Goal: Feedback & Contribution: Leave review/rating

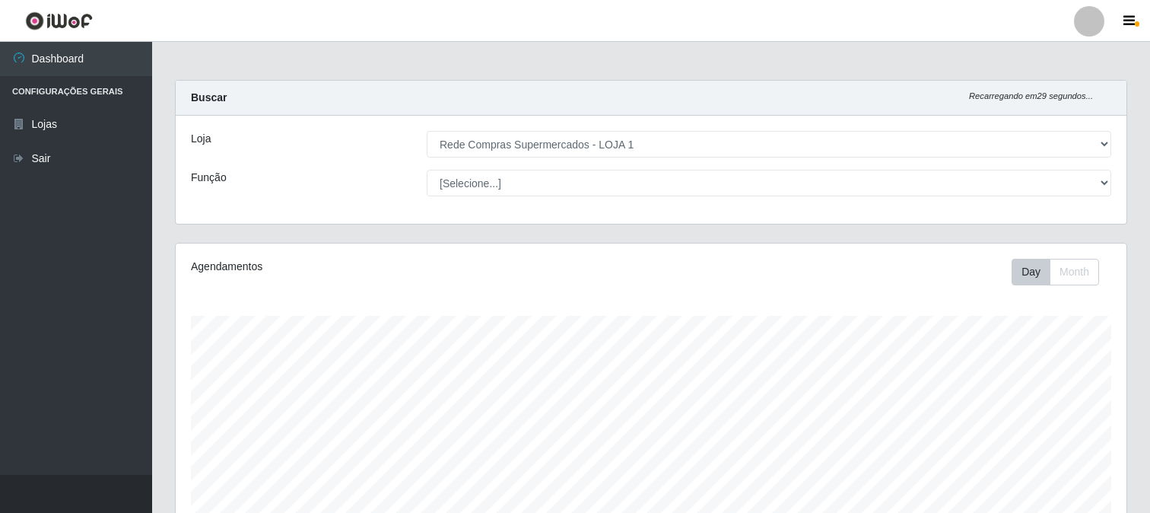
select select "158"
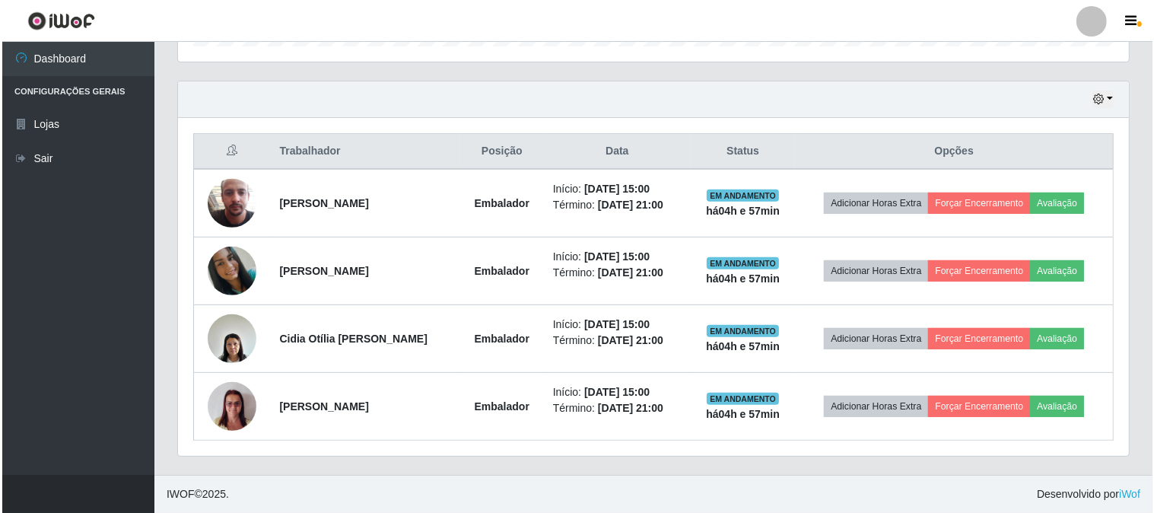
scroll to position [315, 951]
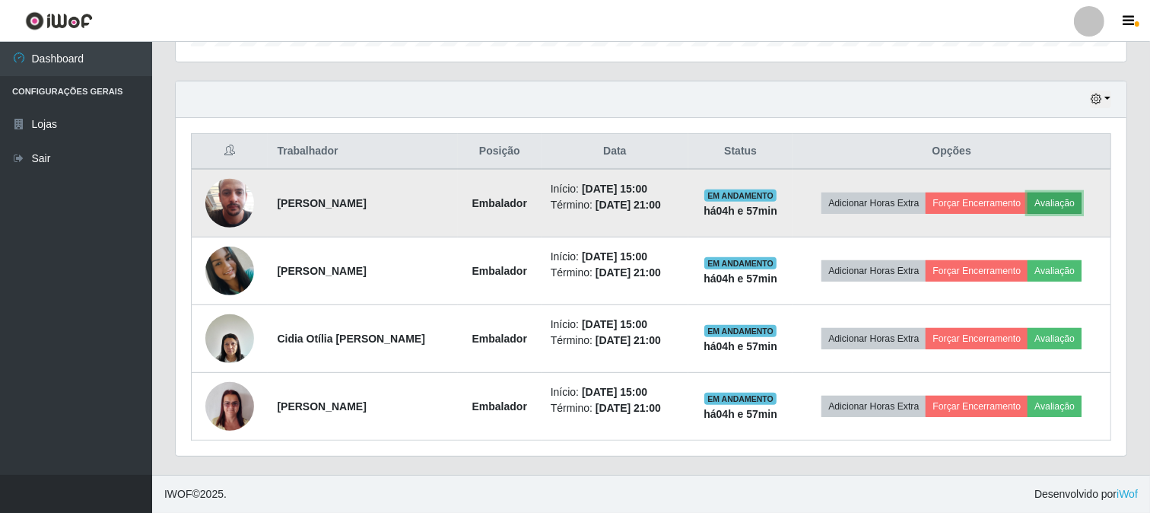
click at [1069, 208] on button "Avaliação" at bounding box center [1055, 202] width 54 height 21
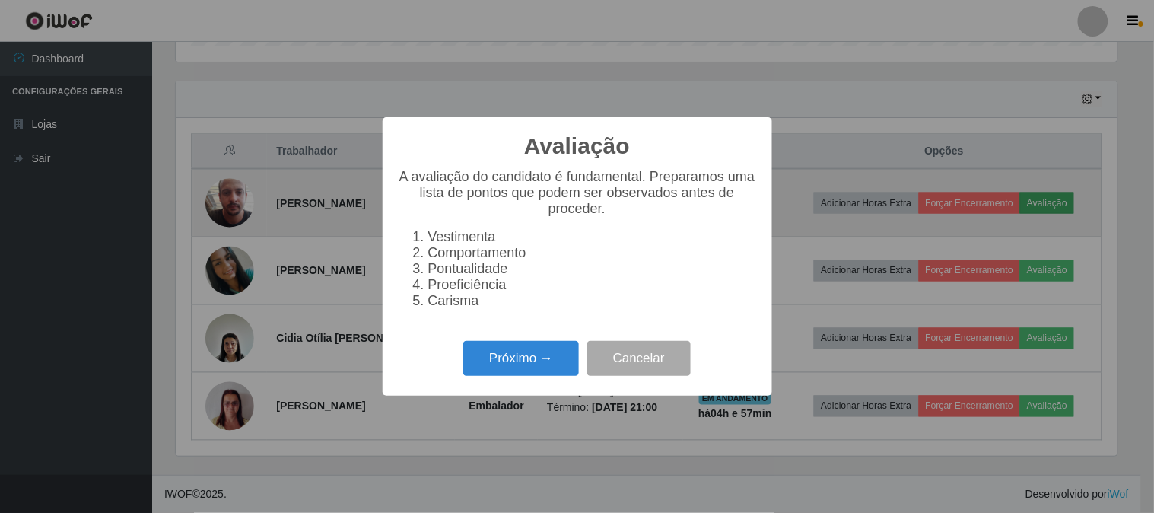
scroll to position [315, 941]
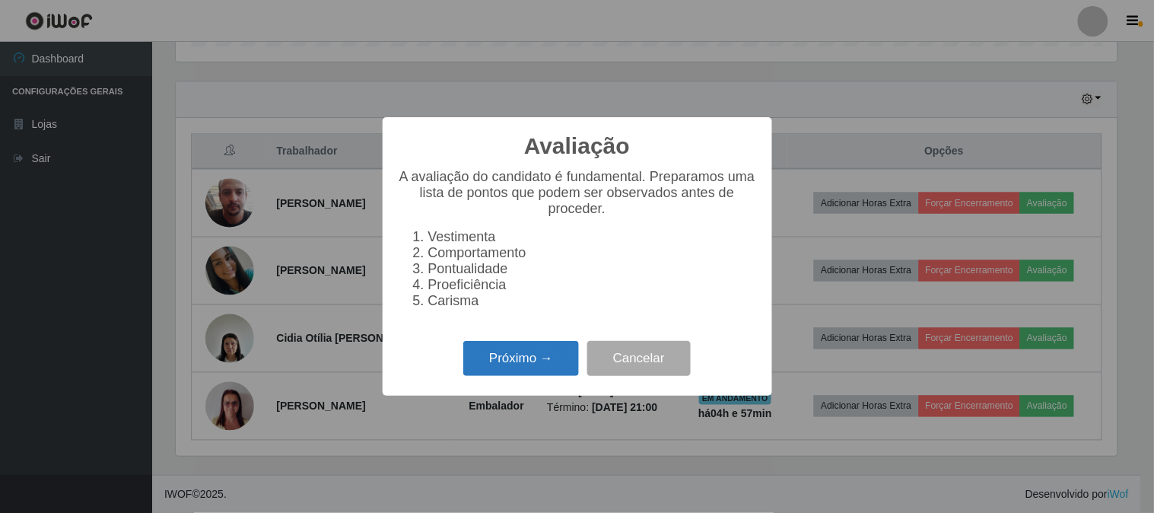
click at [500, 348] on button "Próximo →" at bounding box center [521, 359] width 116 height 36
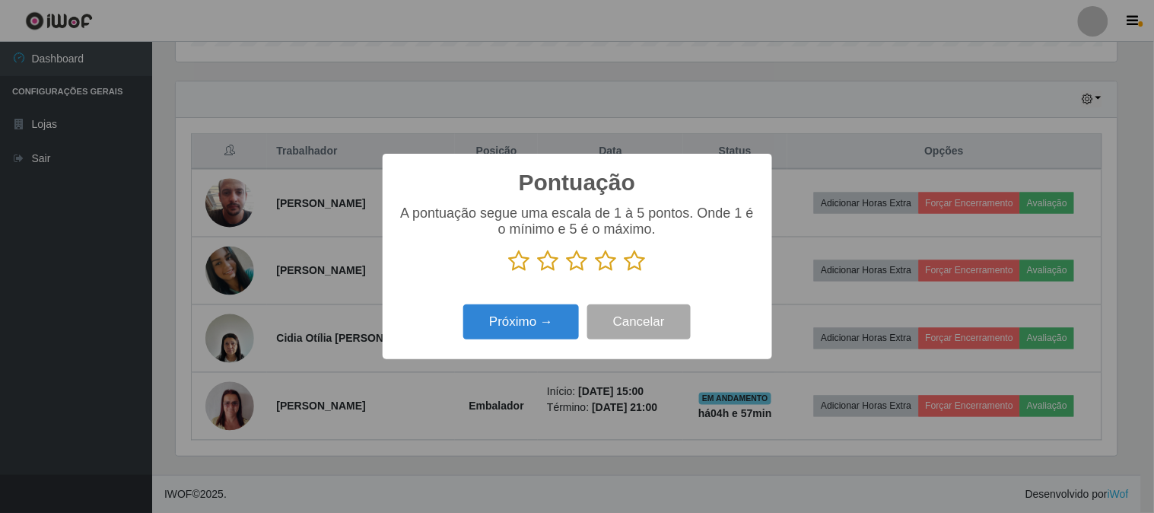
scroll to position [760233, 759607]
click at [637, 262] on icon at bounding box center [634, 260] width 21 height 23
click at [624, 272] on input "radio" at bounding box center [624, 272] width 0 height 0
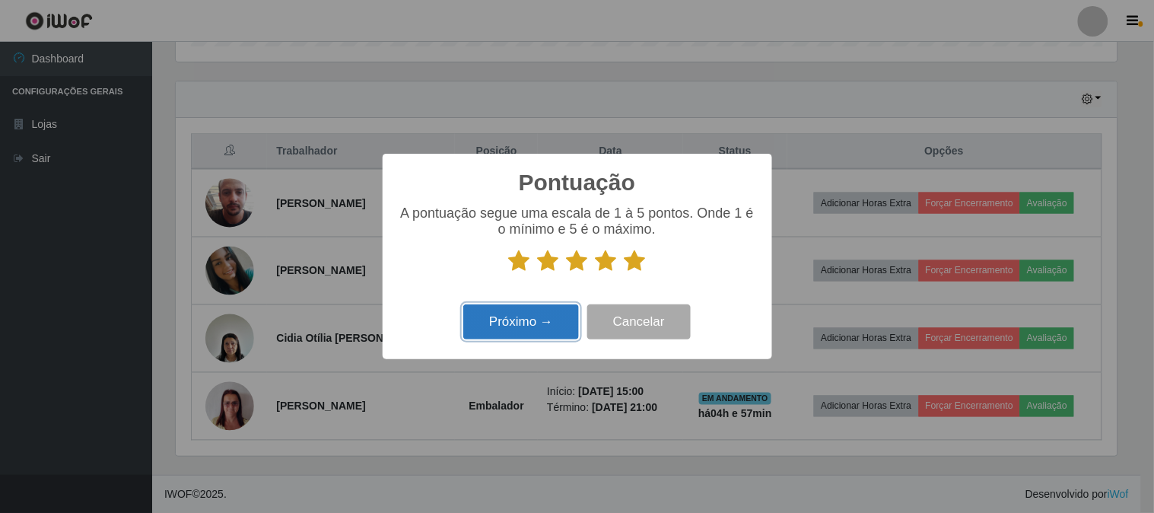
click at [536, 316] on button "Próximo →" at bounding box center [521, 322] width 116 height 36
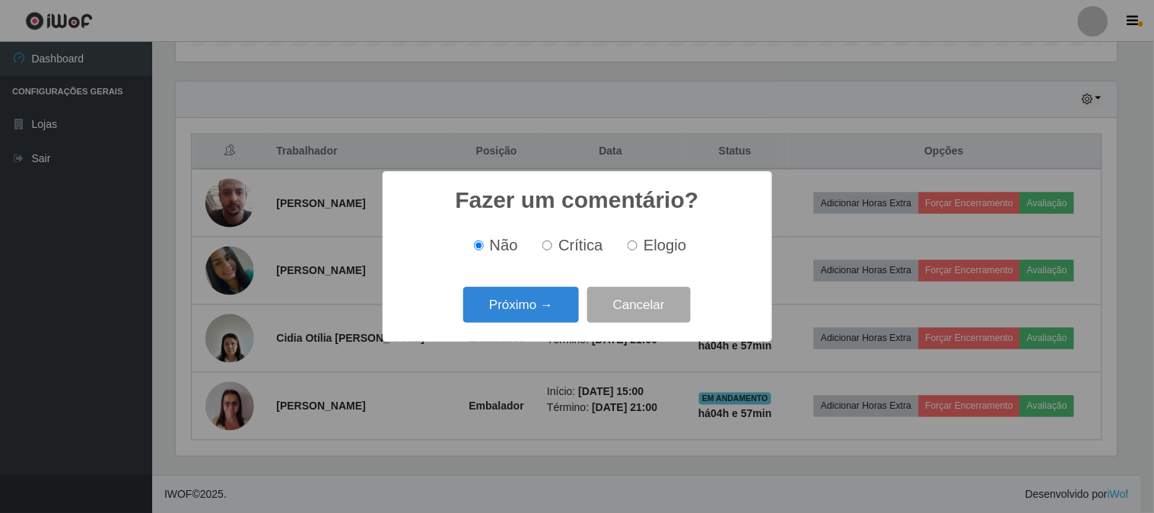
click at [536, 316] on button "Próximo →" at bounding box center [521, 305] width 116 height 36
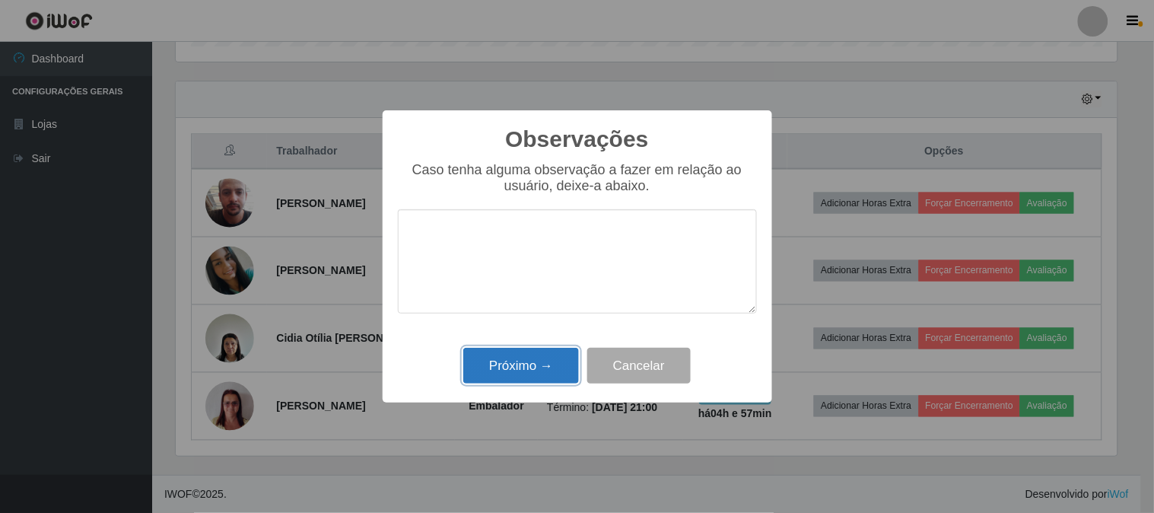
click at [535, 357] on button "Próximo →" at bounding box center [521, 366] width 116 height 36
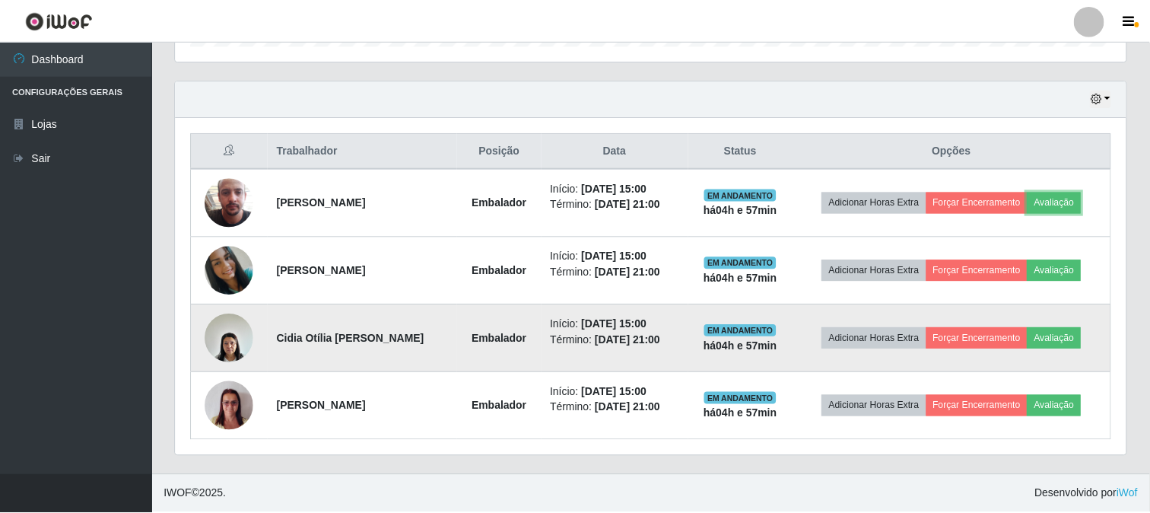
scroll to position [315, 951]
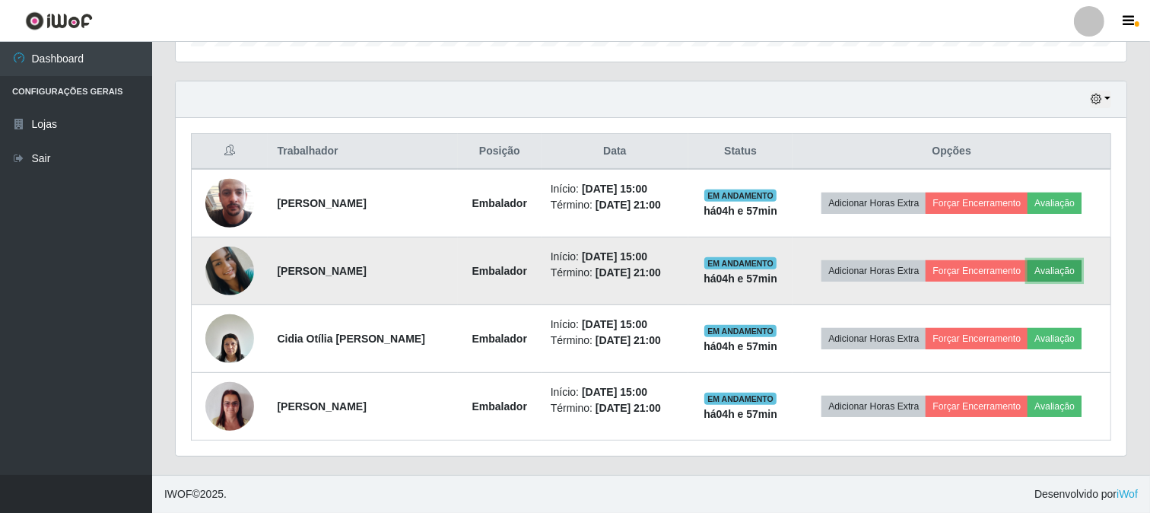
click at [1058, 272] on button "Avaliação" at bounding box center [1055, 270] width 54 height 21
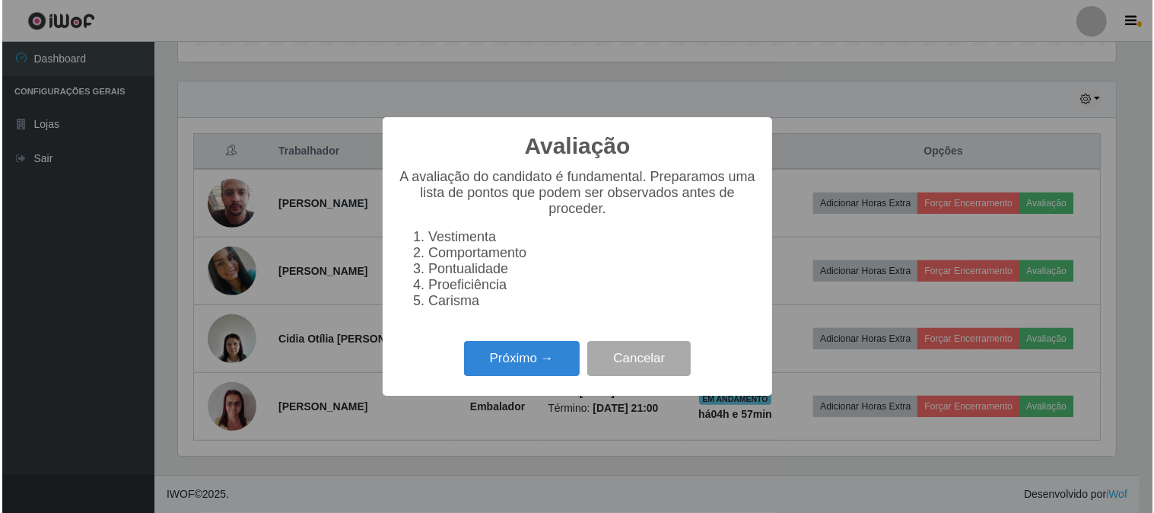
scroll to position [315, 941]
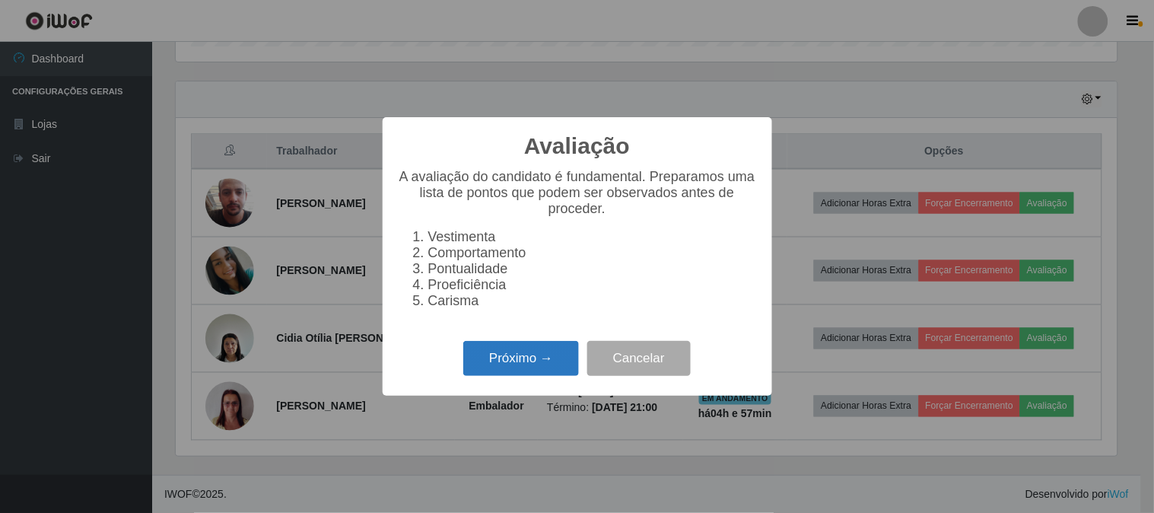
click at [532, 352] on button "Próximo →" at bounding box center [521, 359] width 116 height 36
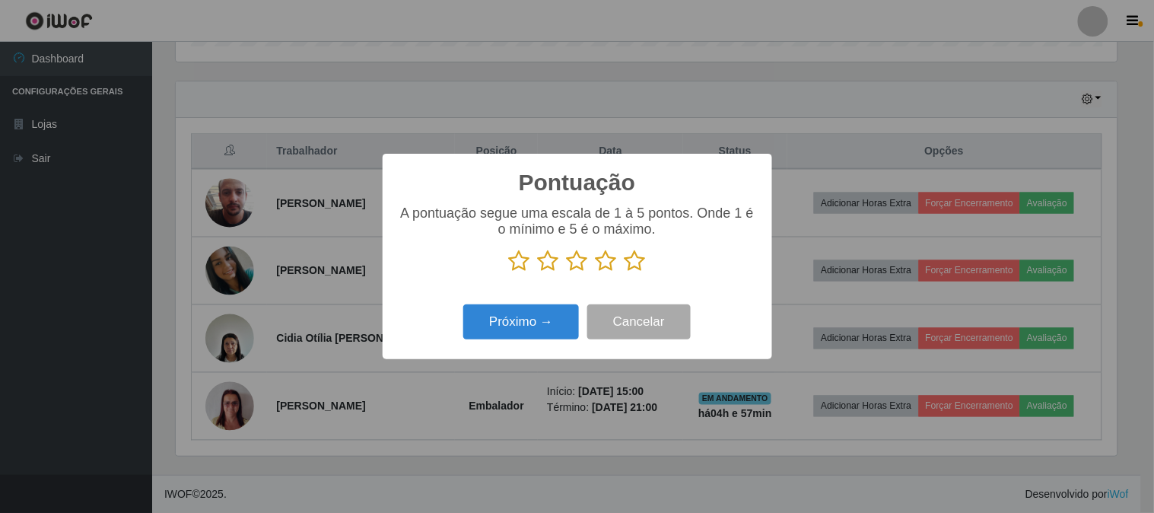
scroll to position [760233, 759607]
click at [646, 254] on p at bounding box center [577, 260] width 359 height 23
click at [636, 263] on icon at bounding box center [634, 260] width 21 height 23
click at [624, 272] on input "radio" at bounding box center [624, 272] width 0 height 0
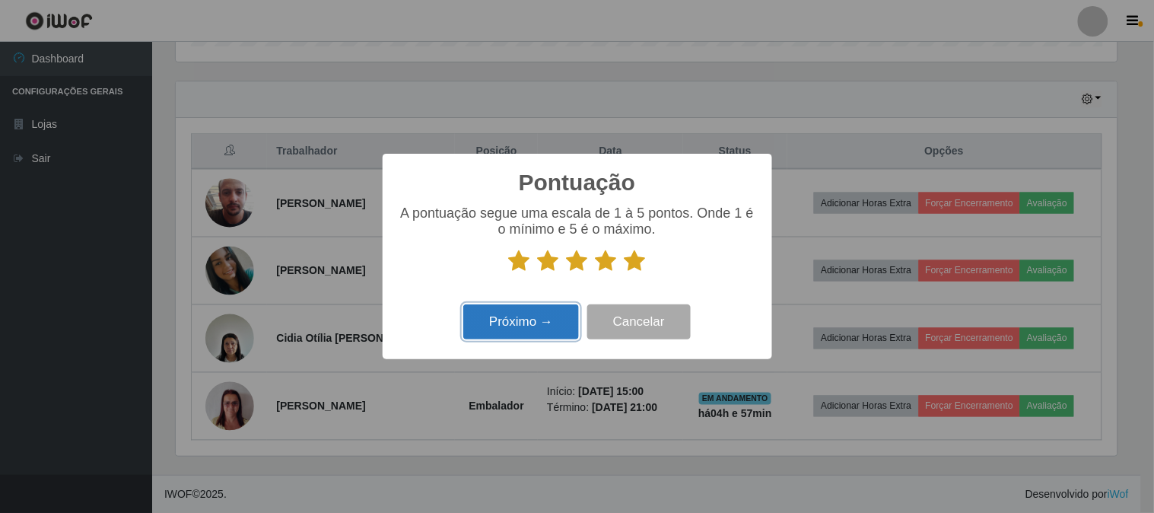
click at [542, 316] on button "Próximo →" at bounding box center [521, 322] width 116 height 36
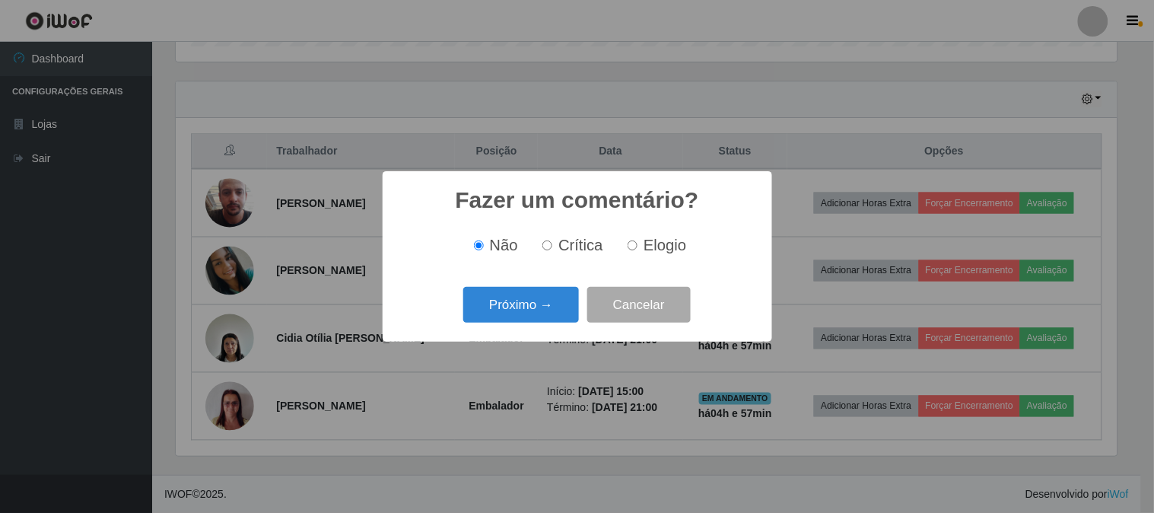
click at [542, 316] on button "Próximo →" at bounding box center [521, 305] width 116 height 36
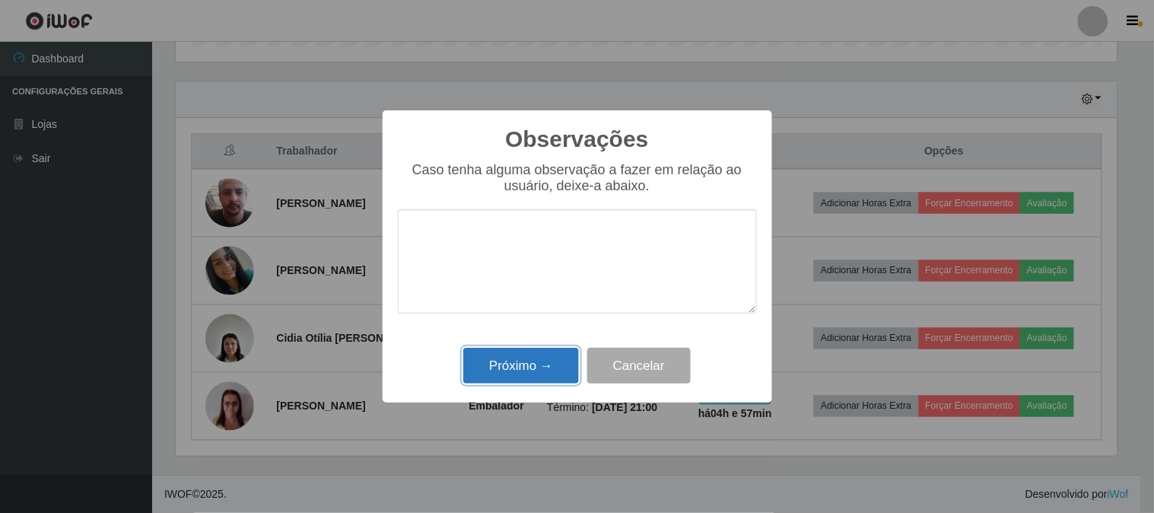
click at [536, 375] on button "Próximo →" at bounding box center [521, 366] width 116 height 36
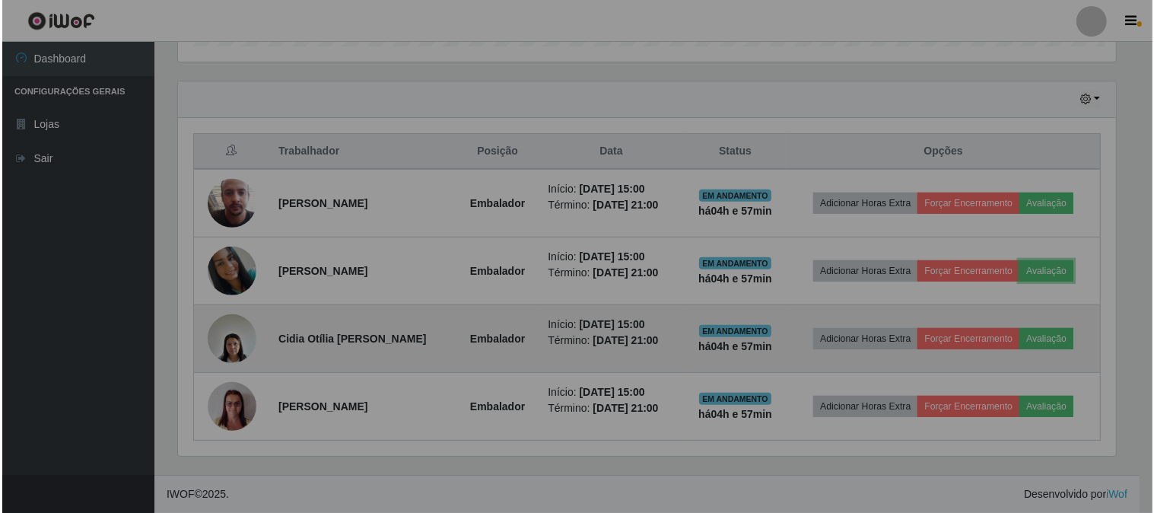
scroll to position [315, 951]
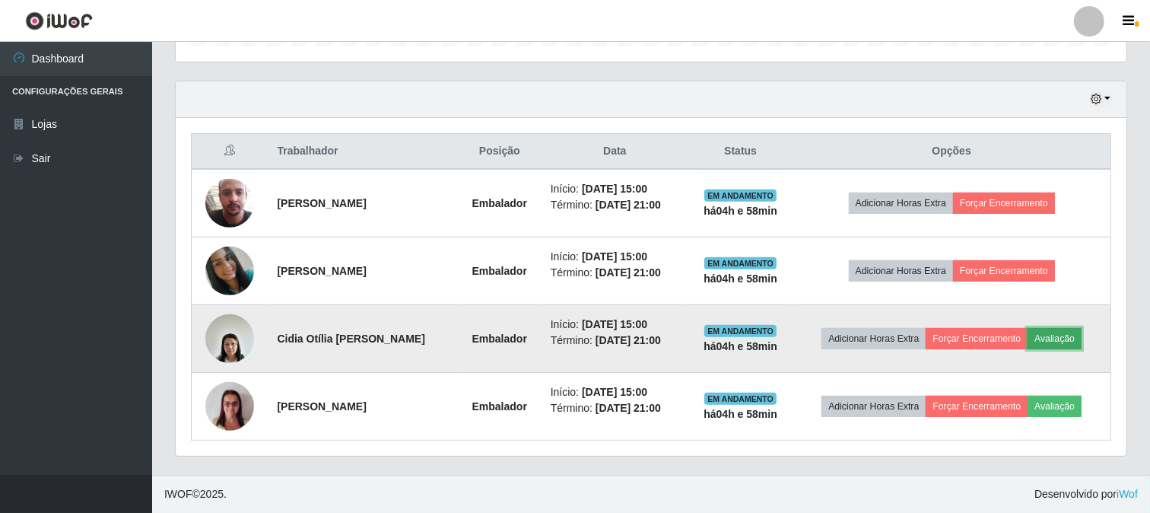
click at [1066, 332] on button "Avaliação" at bounding box center [1055, 338] width 54 height 21
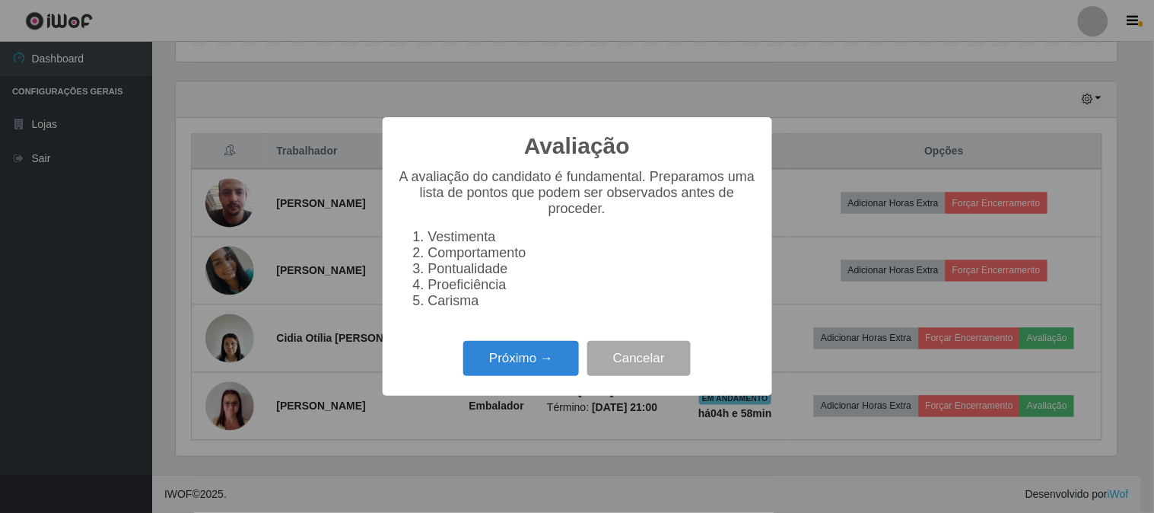
scroll to position [315, 941]
click at [507, 365] on button "Próximo →" at bounding box center [521, 359] width 116 height 36
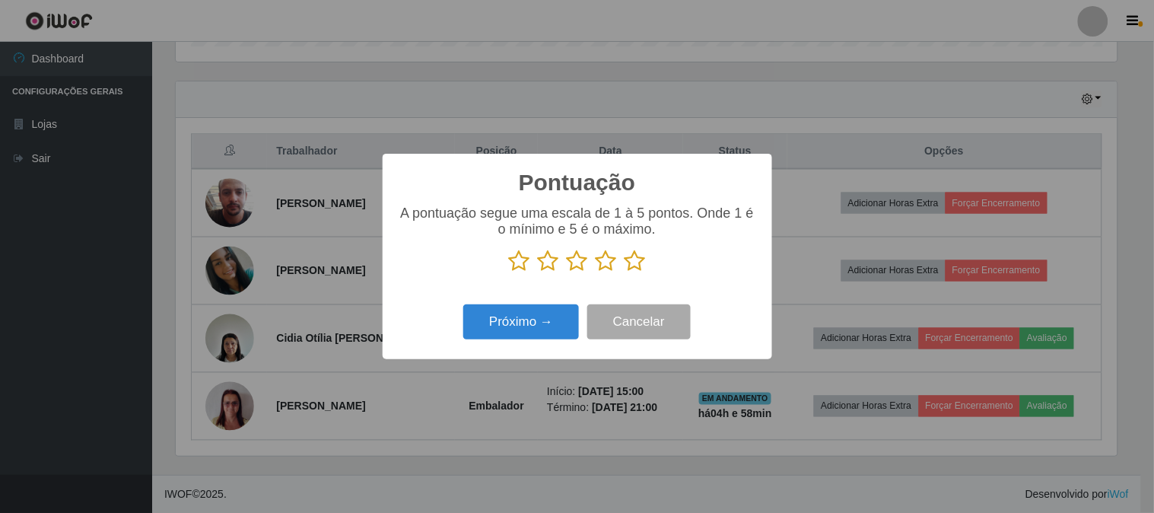
click at [632, 262] on icon at bounding box center [634, 260] width 21 height 23
click at [624, 272] on input "radio" at bounding box center [624, 272] width 0 height 0
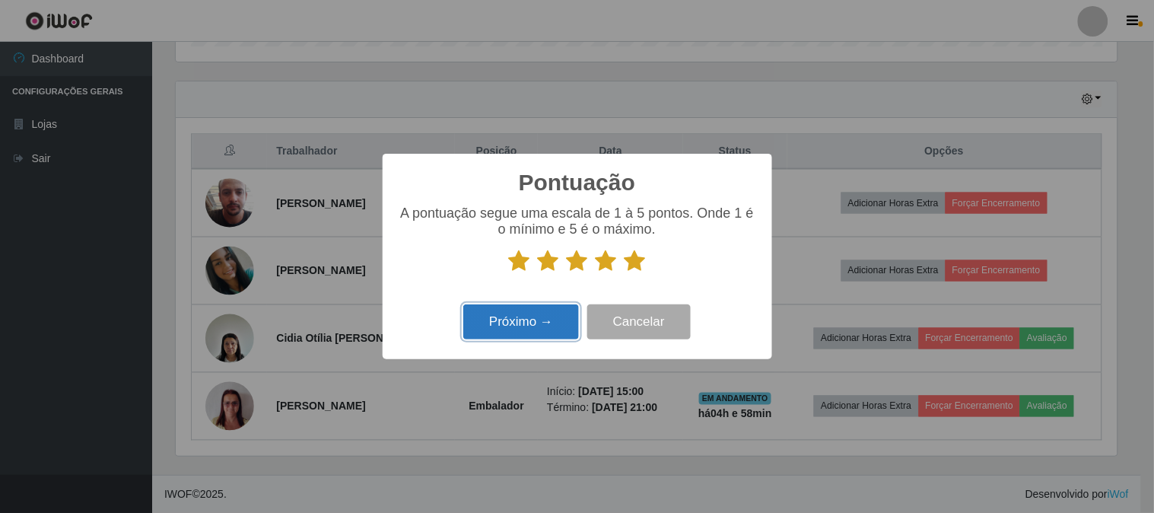
click at [536, 325] on button "Próximo →" at bounding box center [521, 322] width 116 height 36
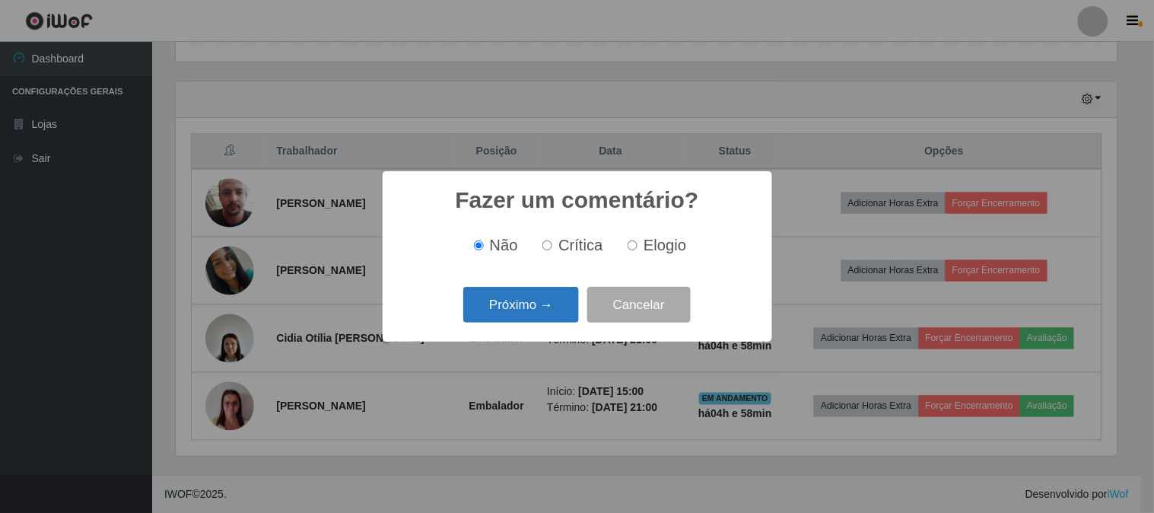
click at [559, 302] on button "Próximo →" at bounding box center [521, 305] width 116 height 36
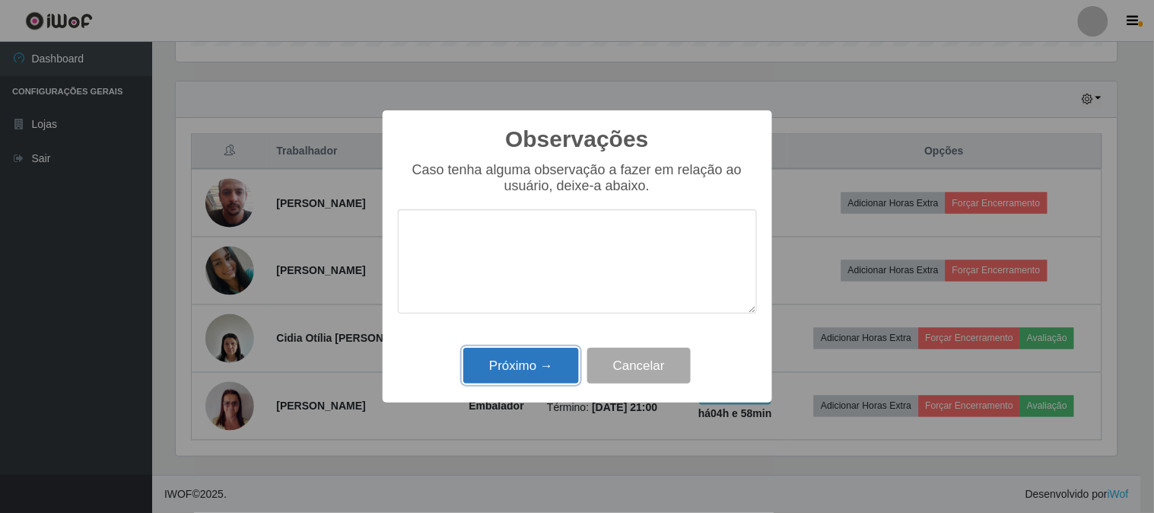
click at [548, 365] on button "Próximo →" at bounding box center [521, 366] width 116 height 36
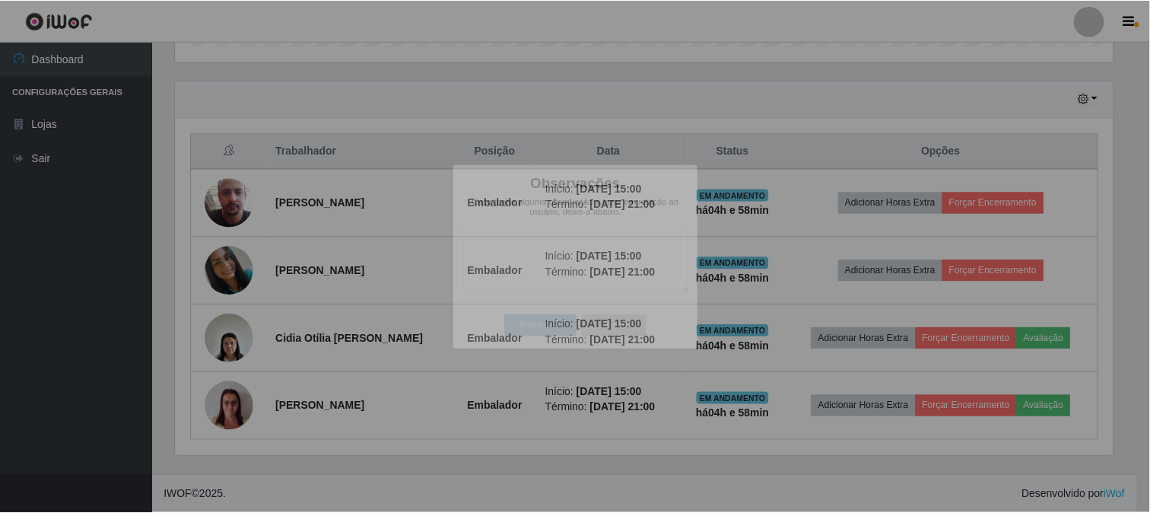
scroll to position [315, 951]
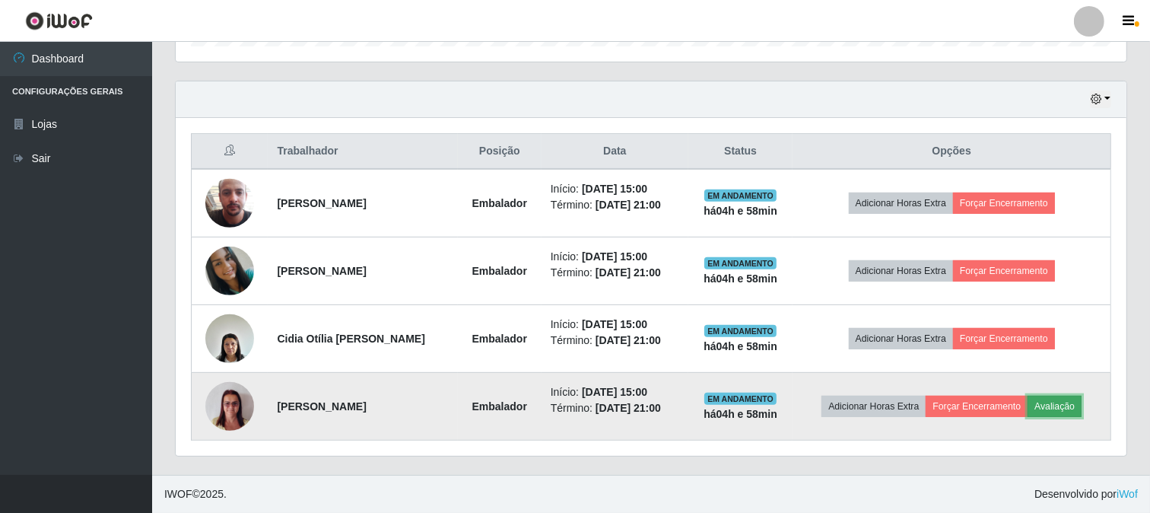
click at [1058, 399] on button "Avaliação" at bounding box center [1055, 405] width 54 height 21
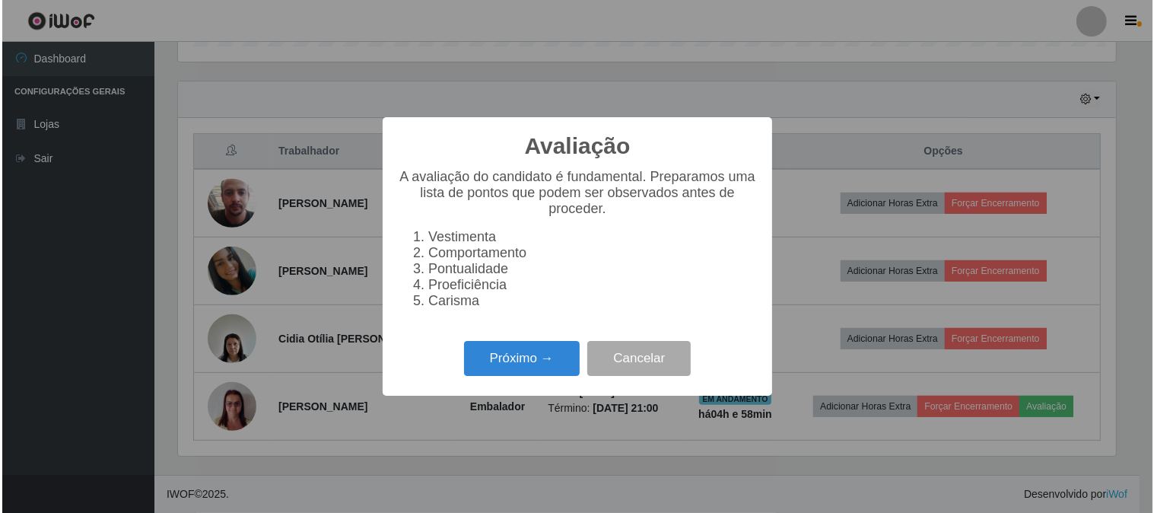
scroll to position [315, 941]
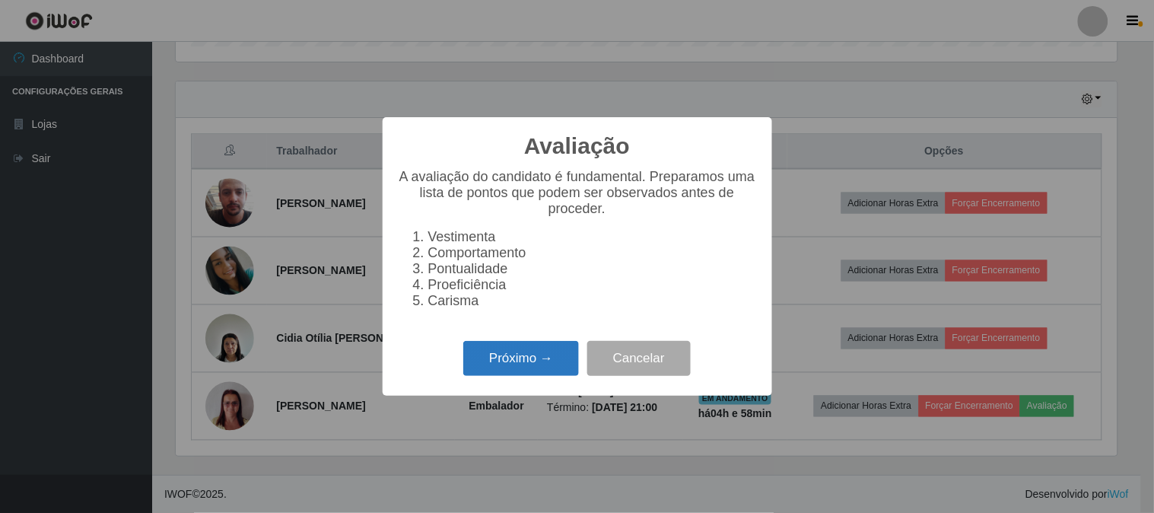
click at [514, 356] on button "Próximo →" at bounding box center [521, 359] width 116 height 36
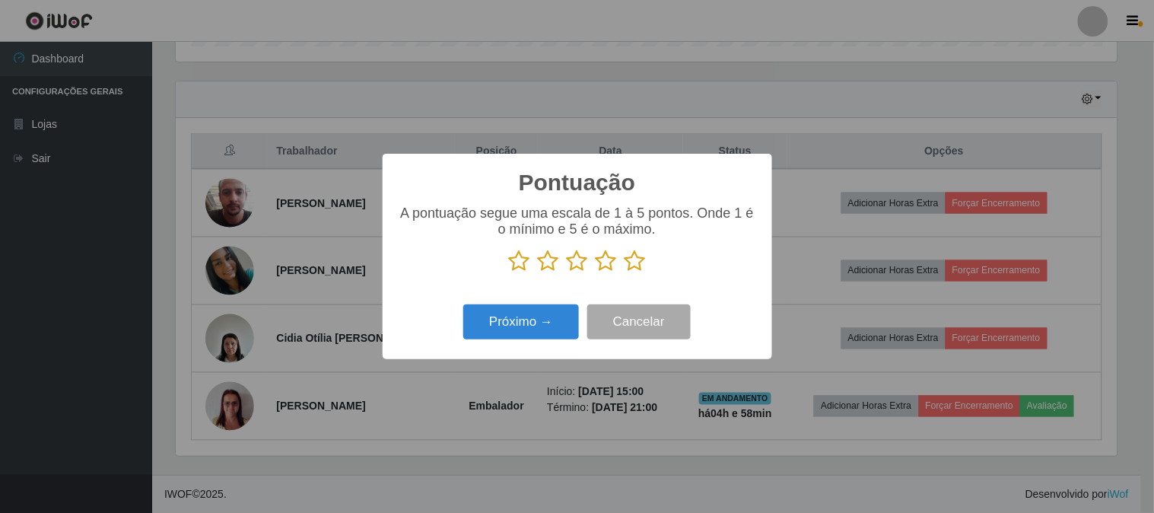
scroll to position [760233, 759607]
click at [629, 267] on icon at bounding box center [634, 260] width 21 height 23
click at [624, 272] on input "radio" at bounding box center [624, 272] width 0 height 0
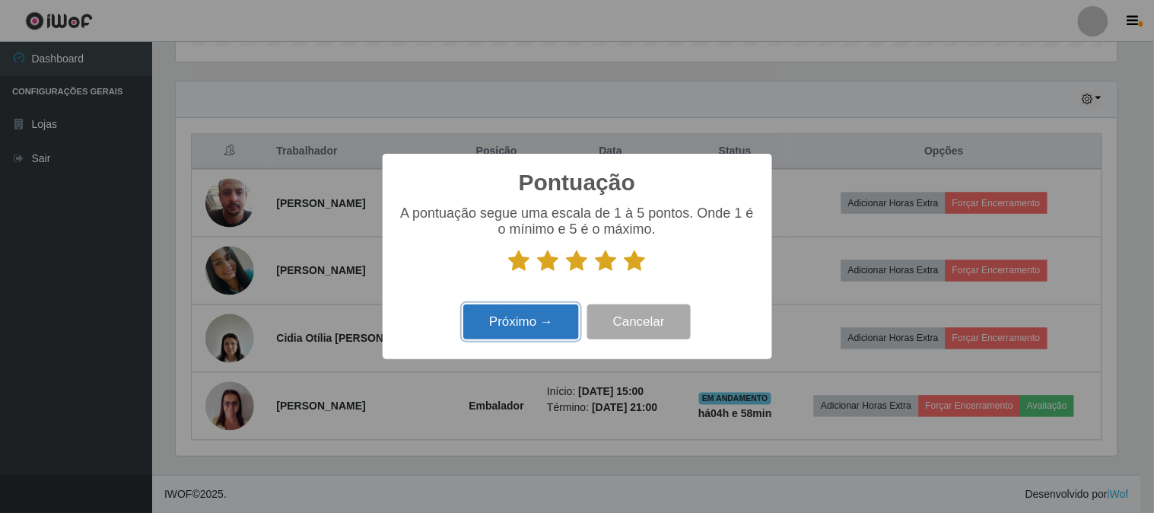
click at [542, 315] on button "Próximo →" at bounding box center [521, 322] width 116 height 36
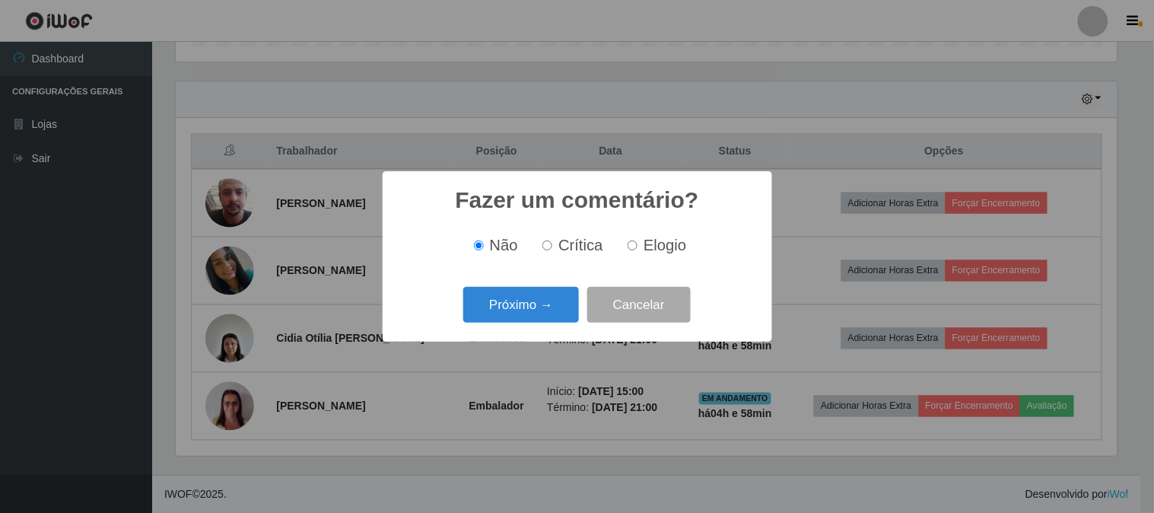
click at [542, 315] on button "Próximo →" at bounding box center [521, 305] width 116 height 36
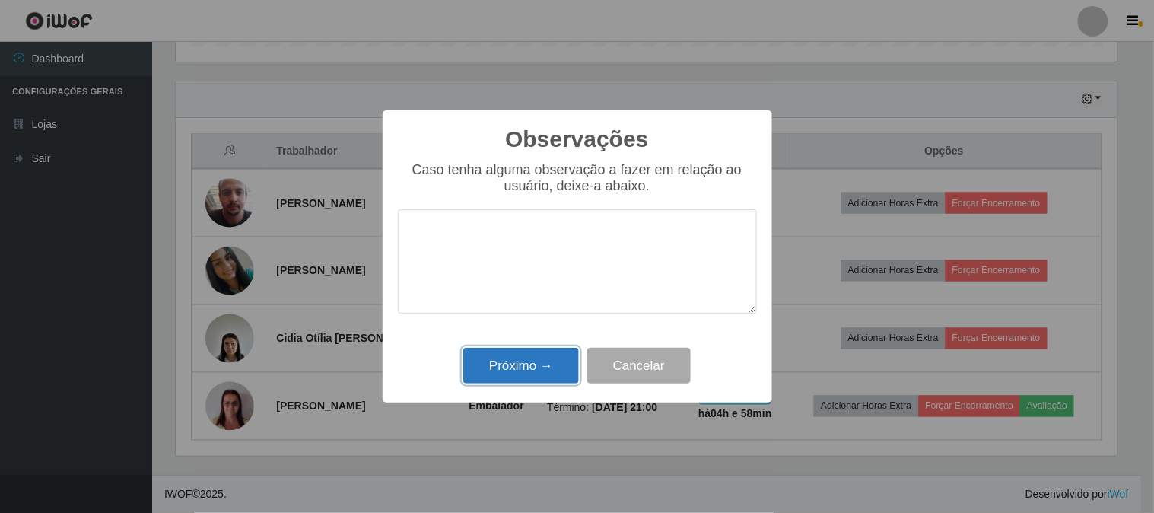
click at [552, 361] on button "Próximo →" at bounding box center [521, 366] width 116 height 36
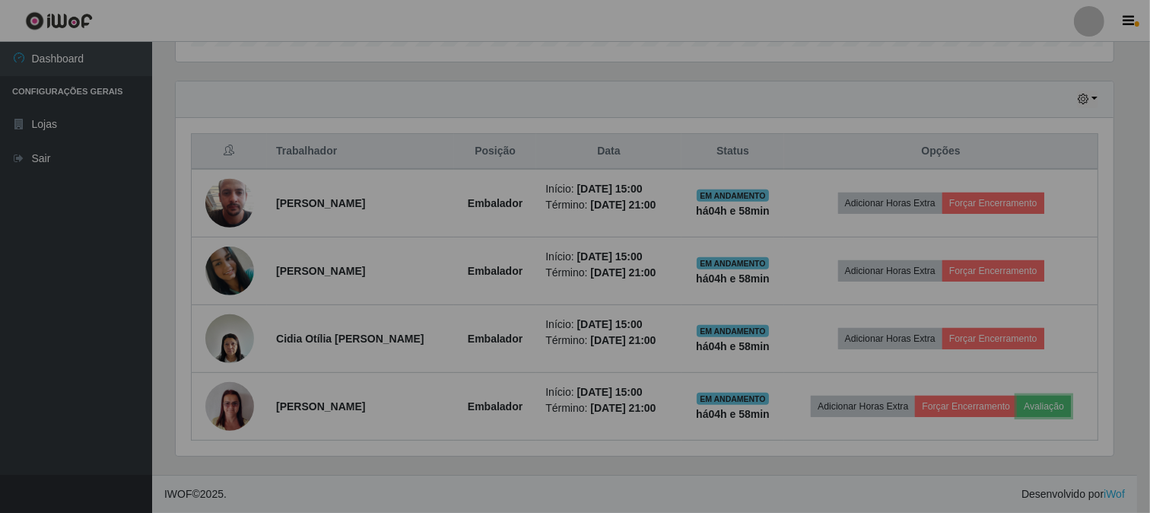
scroll to position [315, 951]
